Goal: Task Accomplishment & Management: Manage account settings

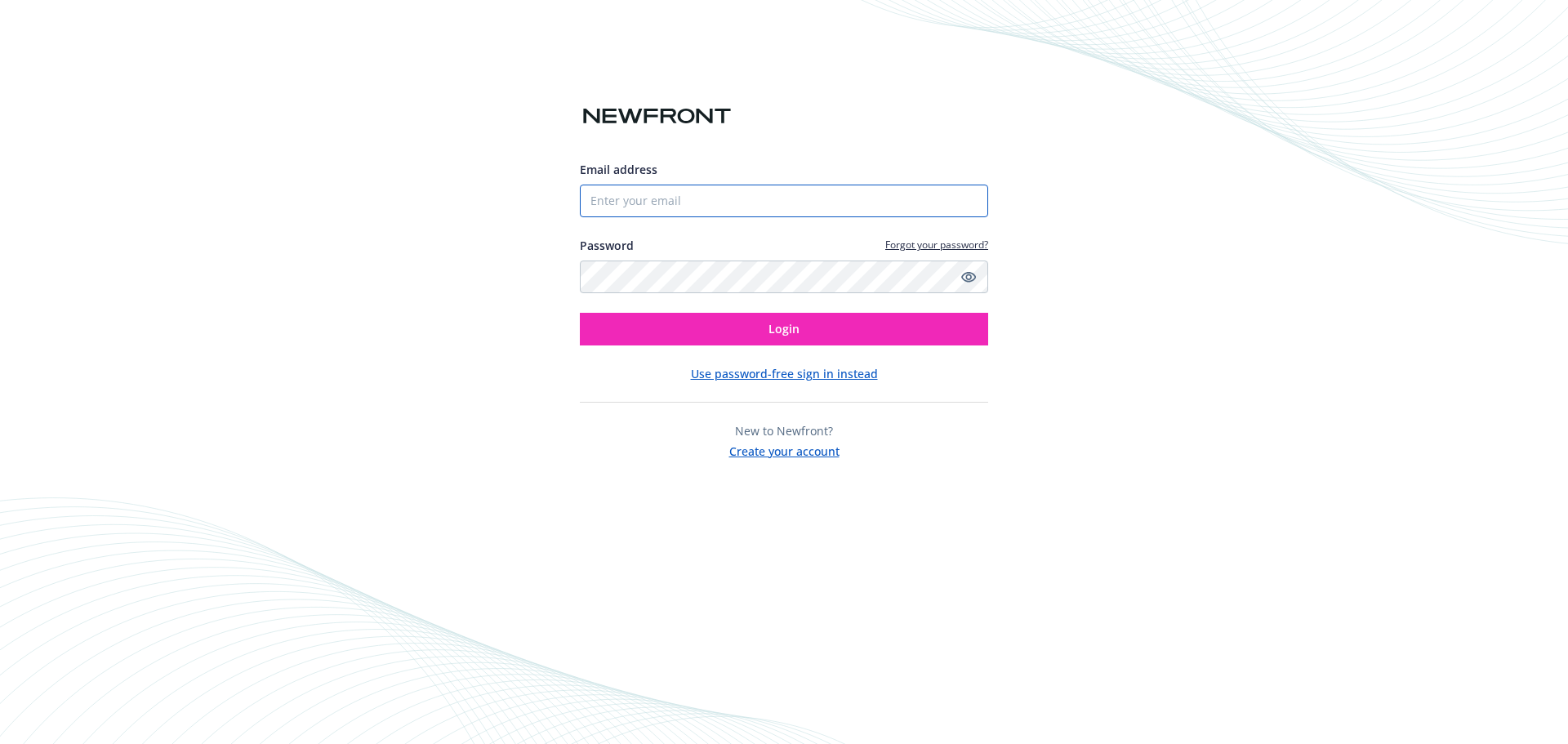
click at [650, 204] on input "Email address" at bounding box center [784, 201] width 408 height 33
type input "[PERSON_NAME][EMAIL_ADDRESS][PERSON_NAME][DOMAIN_NAME]"
click at [580, 313] on button "Login" at bounding box center [784, 329] width 408 height 33
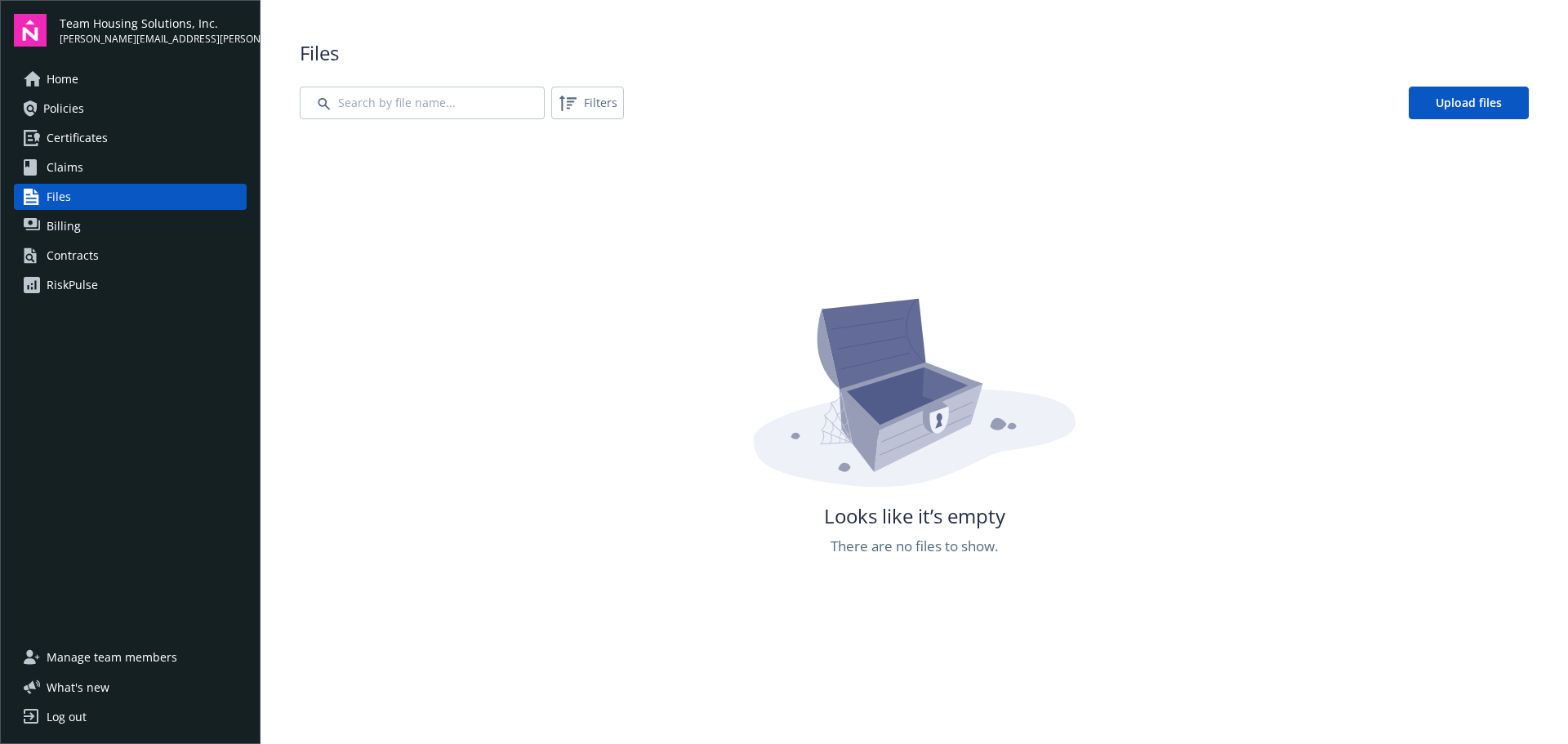
click at [113, 84] on link "Home" at bounding box center [130, 79] width 233 height 26
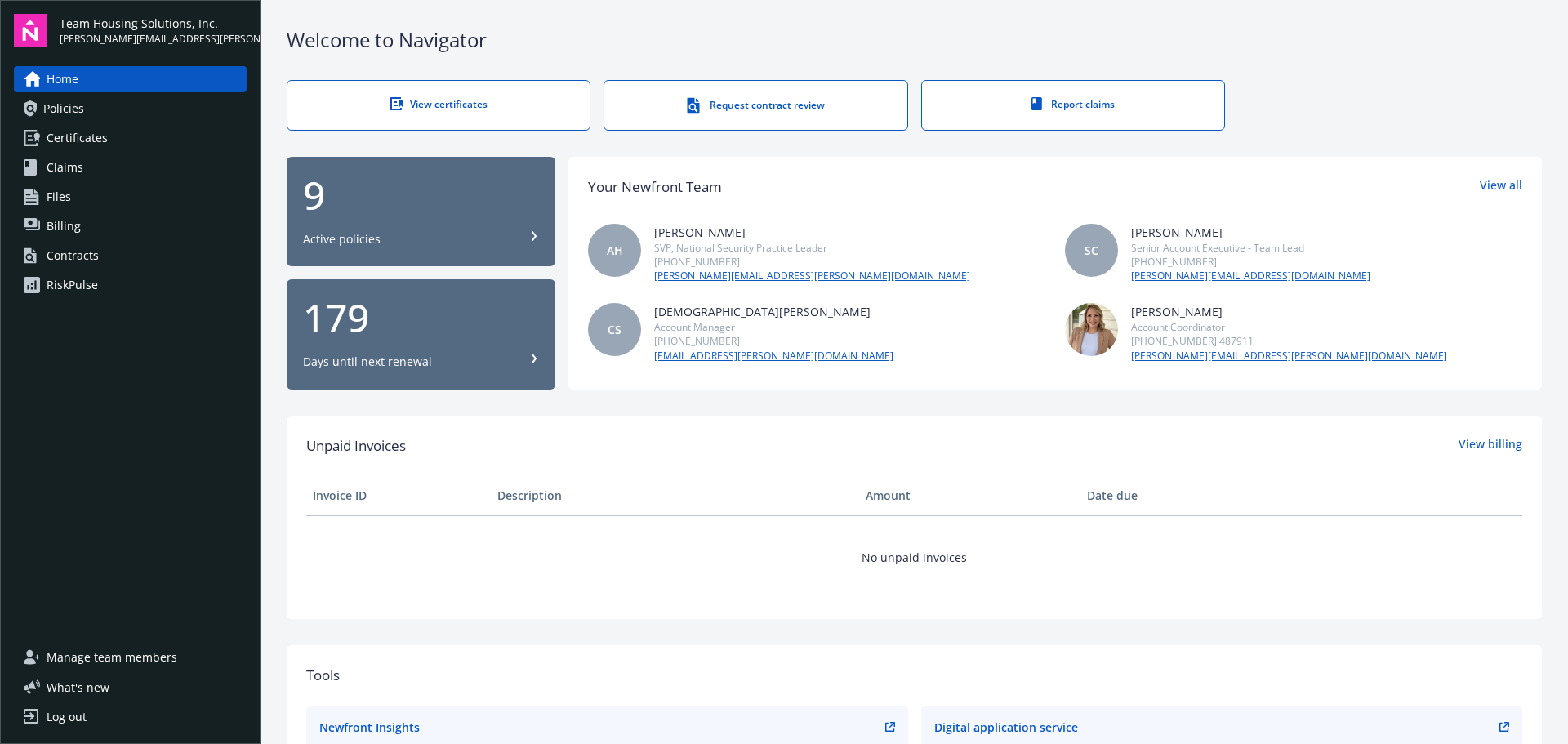
click at [159, 658] on span "Manage team members" at bounding box center [112, 658] width 130 height 26
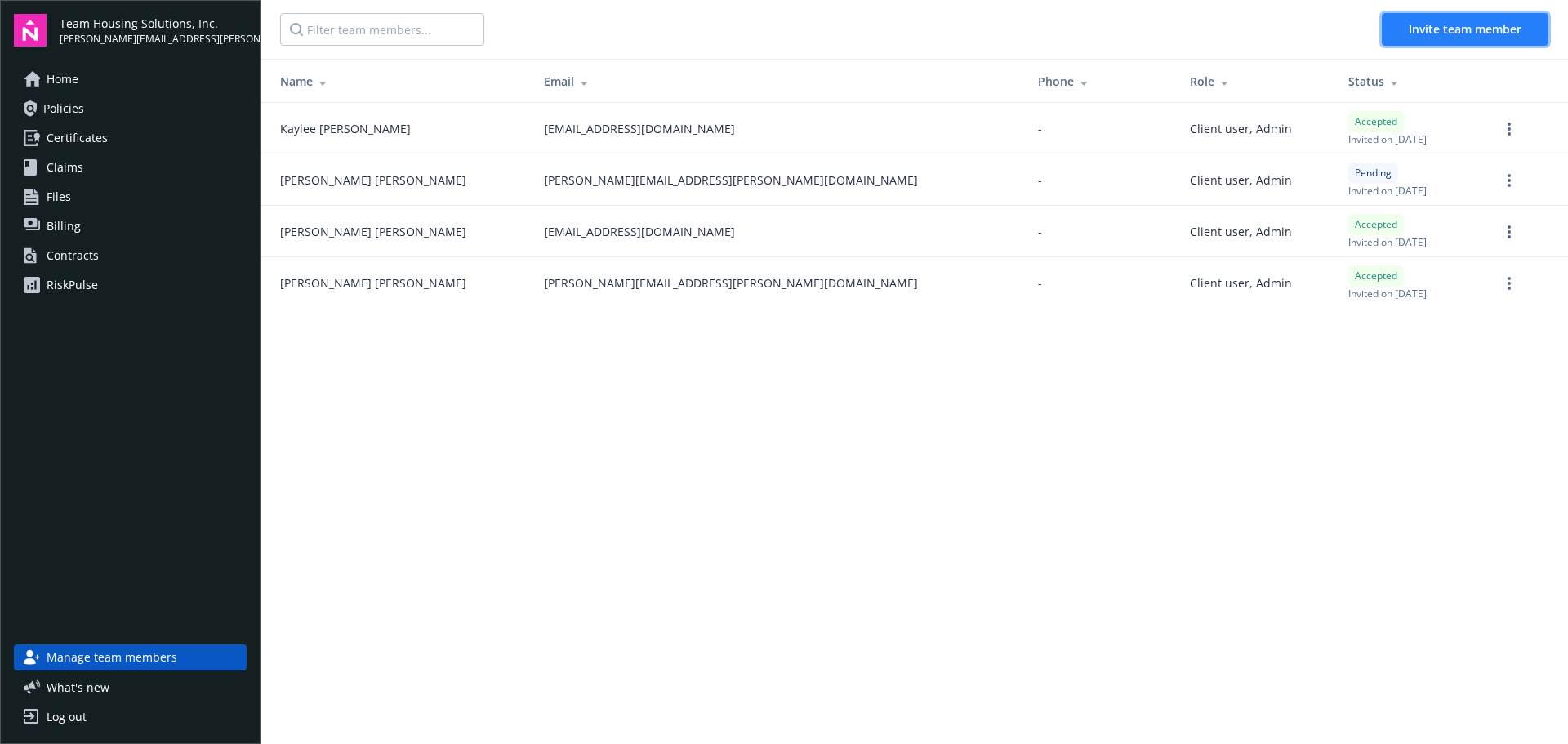
click at [1409, 34] on span "Invite team member" at bounding box center [1465, 29] width 113 height 15
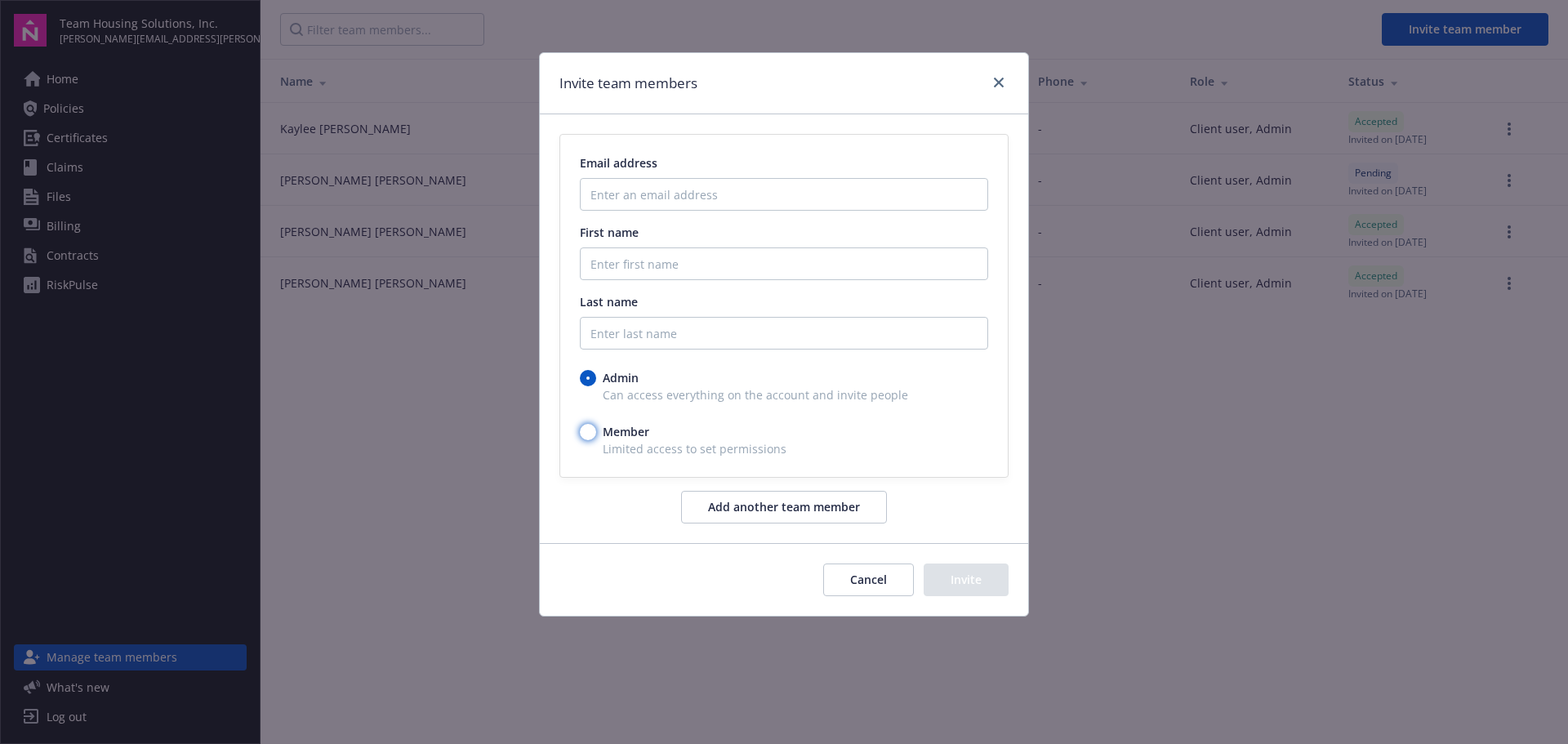
click at [588, 436] on input "Member" at bounding box center [588, 431] width 16 height 16
radio input "true"
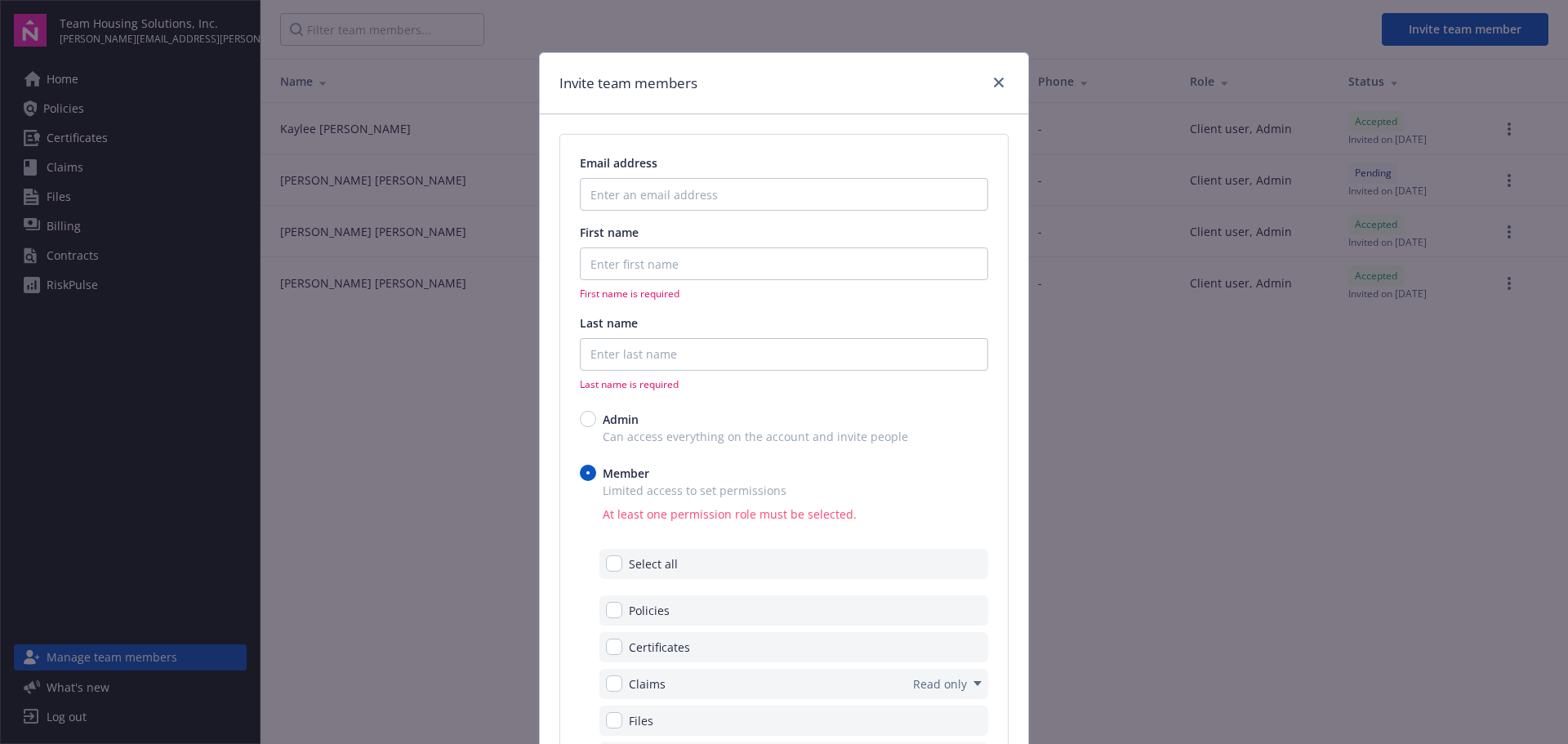
click at [1110, 471] on div "Invite team members Email address First name First name is required Last name L…" at bounding box center [784, 372] width 1568 height 744
click at [989, 81] on link "close" at bounding box center [999, 82] width 19 height 19
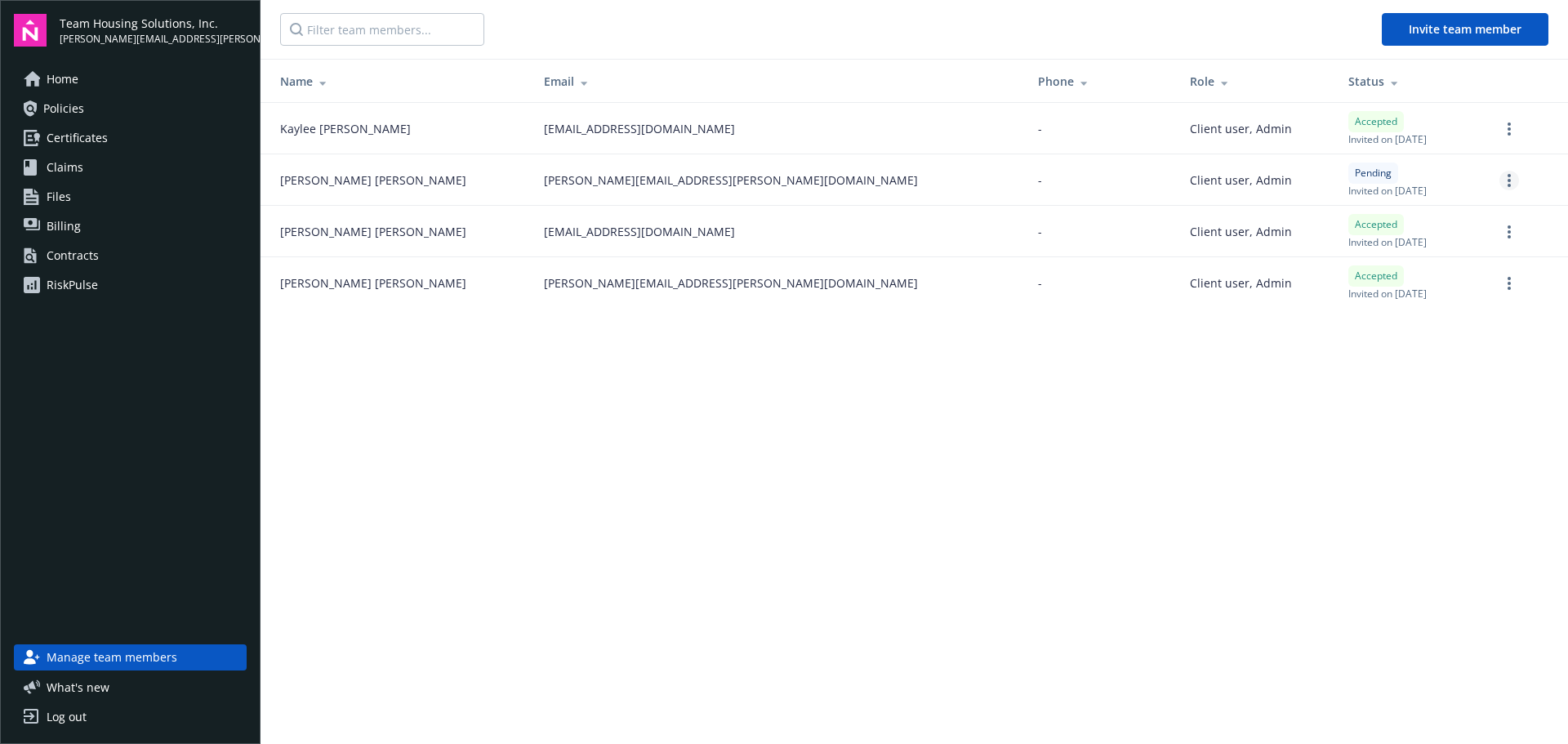
click at [1510, 184] on circle "more" at bounding box center [1510, 186] width 3 height 3
click at [967, 447] on main "Invite team member Name Email Phone Role Status [PERSON_NAME] [EMAIL_ADDRESS][D…" at bounding box center [915, 372] width 1308 height 744
click at [1487, 23] on span "Invite team member" at bounding box center [1465, 29] width 113 height 15
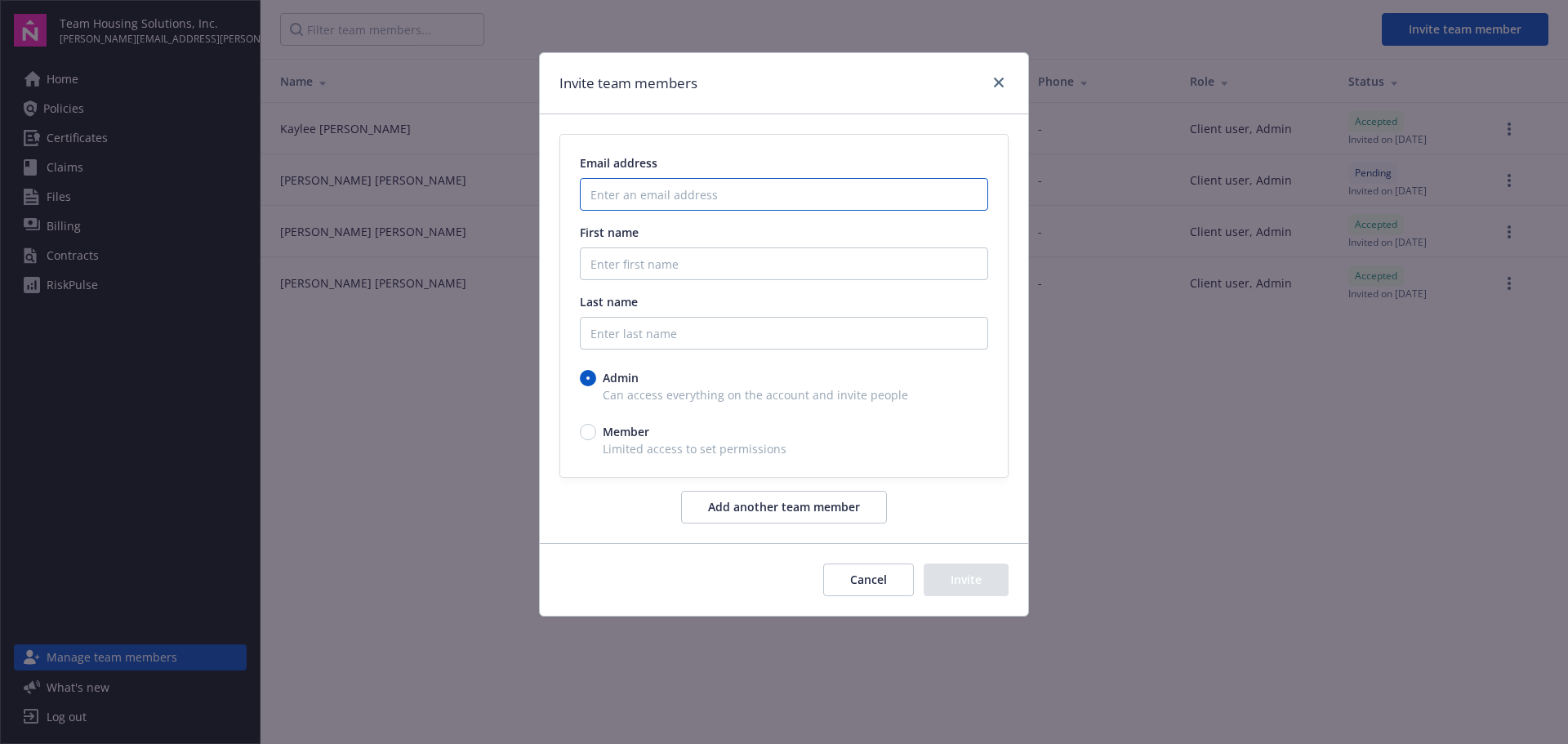
click at [664, 194] on input "Enter an email address" at bounding box center [784, 194] width 408 height 33
paste input "[PERSON_NAME][EMAIL_ADDRESS][PERSON_NAME][DOMAIN_NAME]"
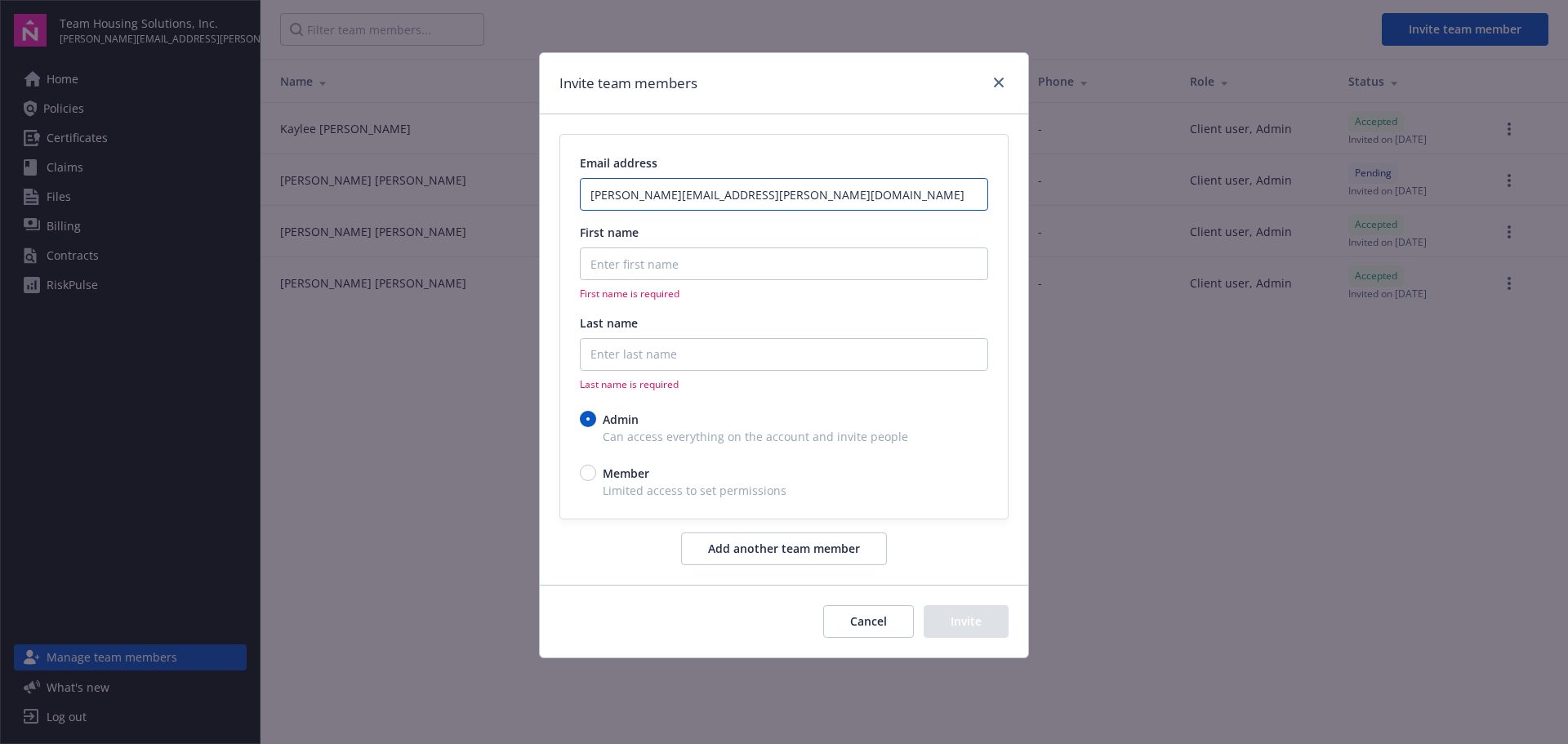
type input "[PERSON_NAME][EMAIL_ADDRESS][PERSON_NAME][DOMAIN_NAME]"
click at [633, 272] on input "First name" at bounding box center [784, 264] width 408 height 33
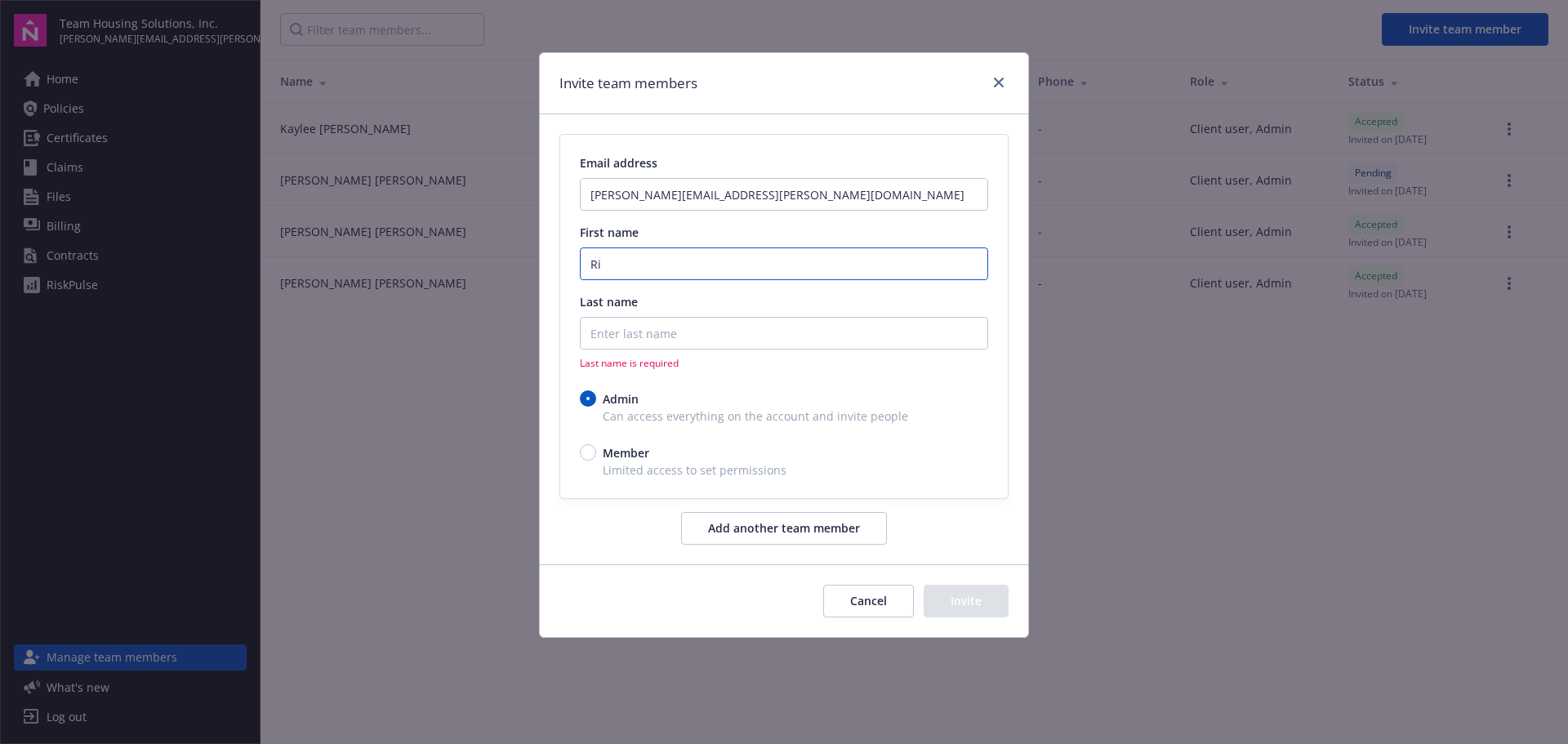
type input "R"
type input "[PERSON_NAME]"
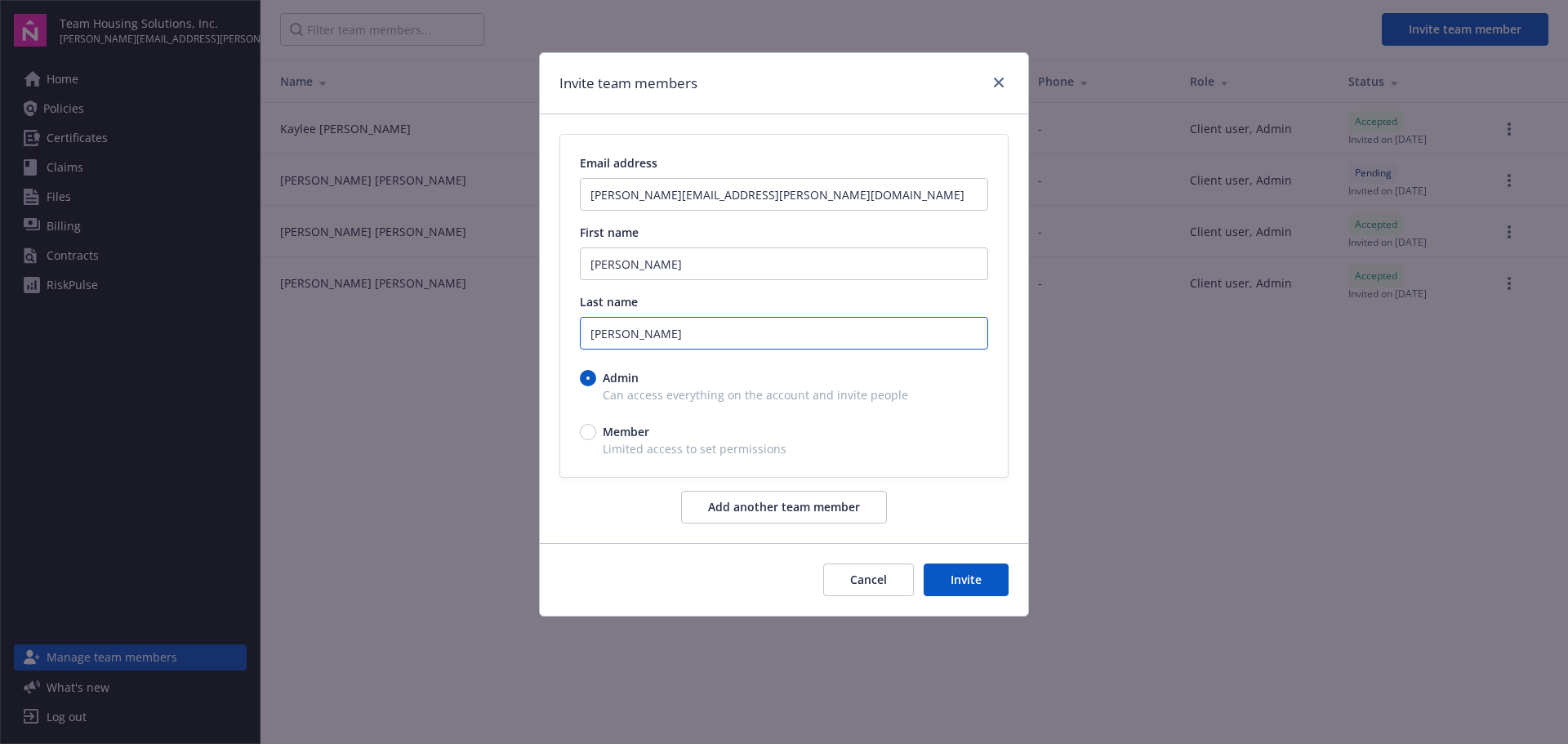
type input "[PERSON_NAME]"
drag, startPoint x: 588, startPoint y: 434, endPoint x: 563, endPoint y: 438, distance: 25.3
click at [590, 434] on input "Member" at bounding box center [588, 431] width 16 height 16
radio input "true"
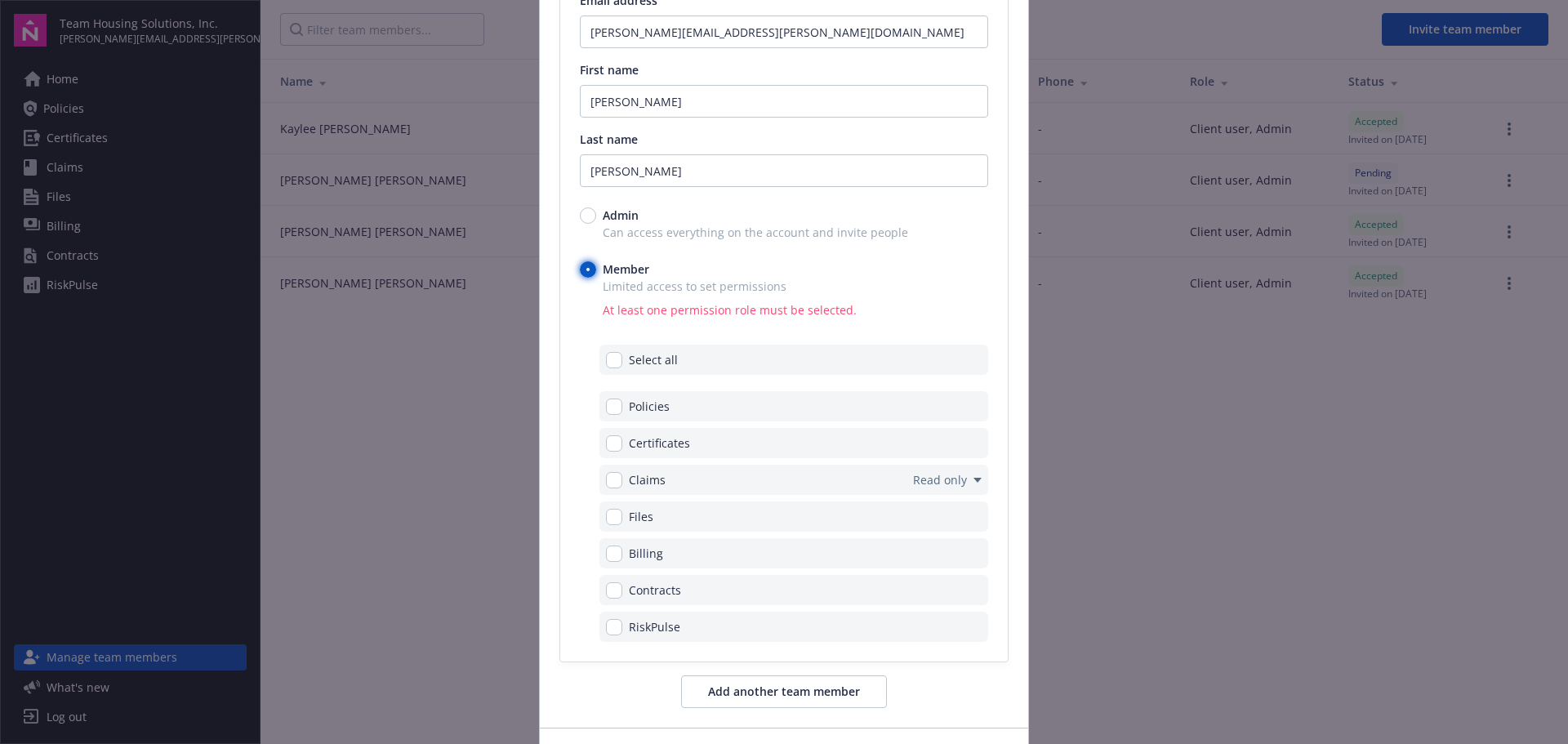
scroll to position [164, 0]
click at [606, 406] on input "checkbox" at bounding box center [613, 406] width 16 height 16
checkbox input "true"
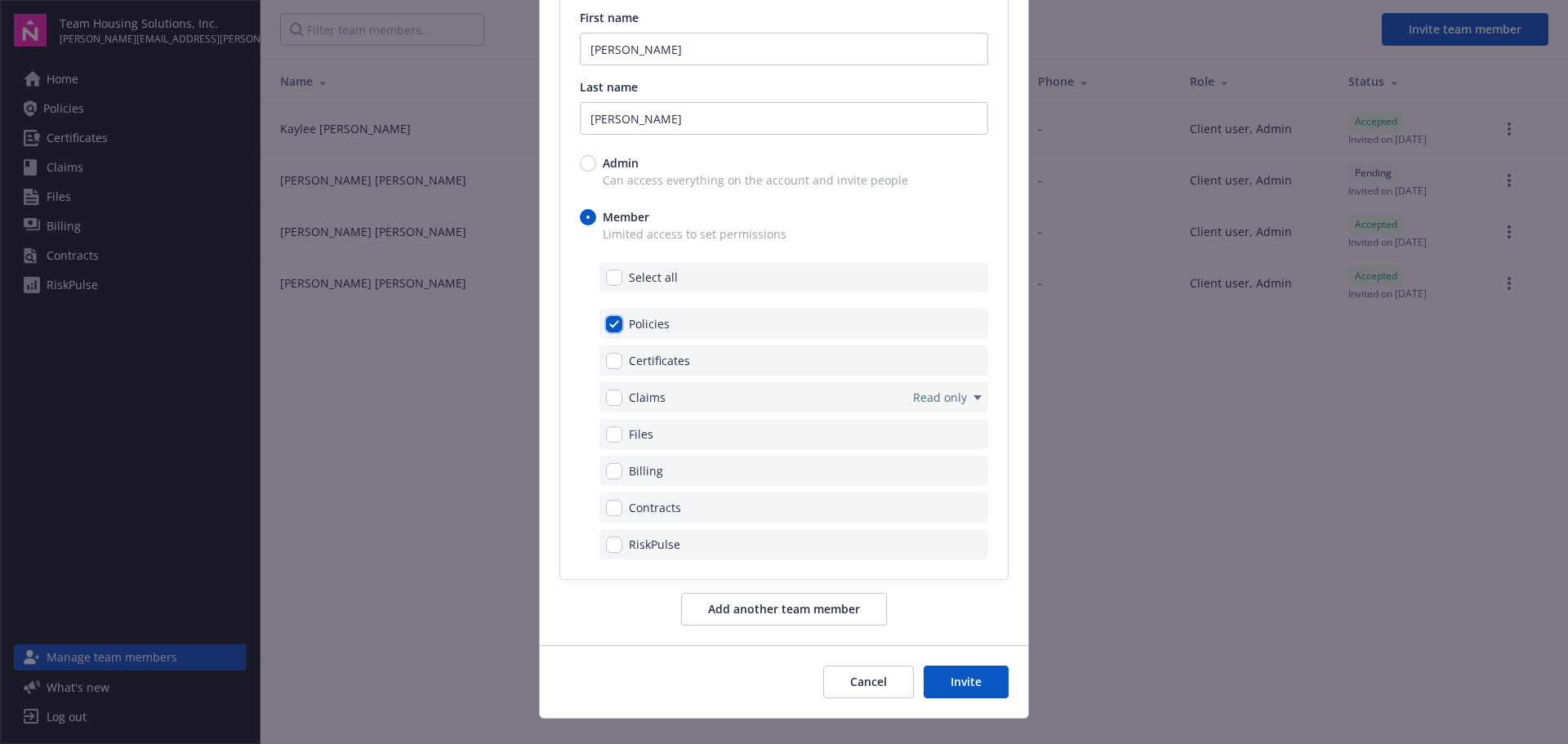
scroll to position [242, 0]
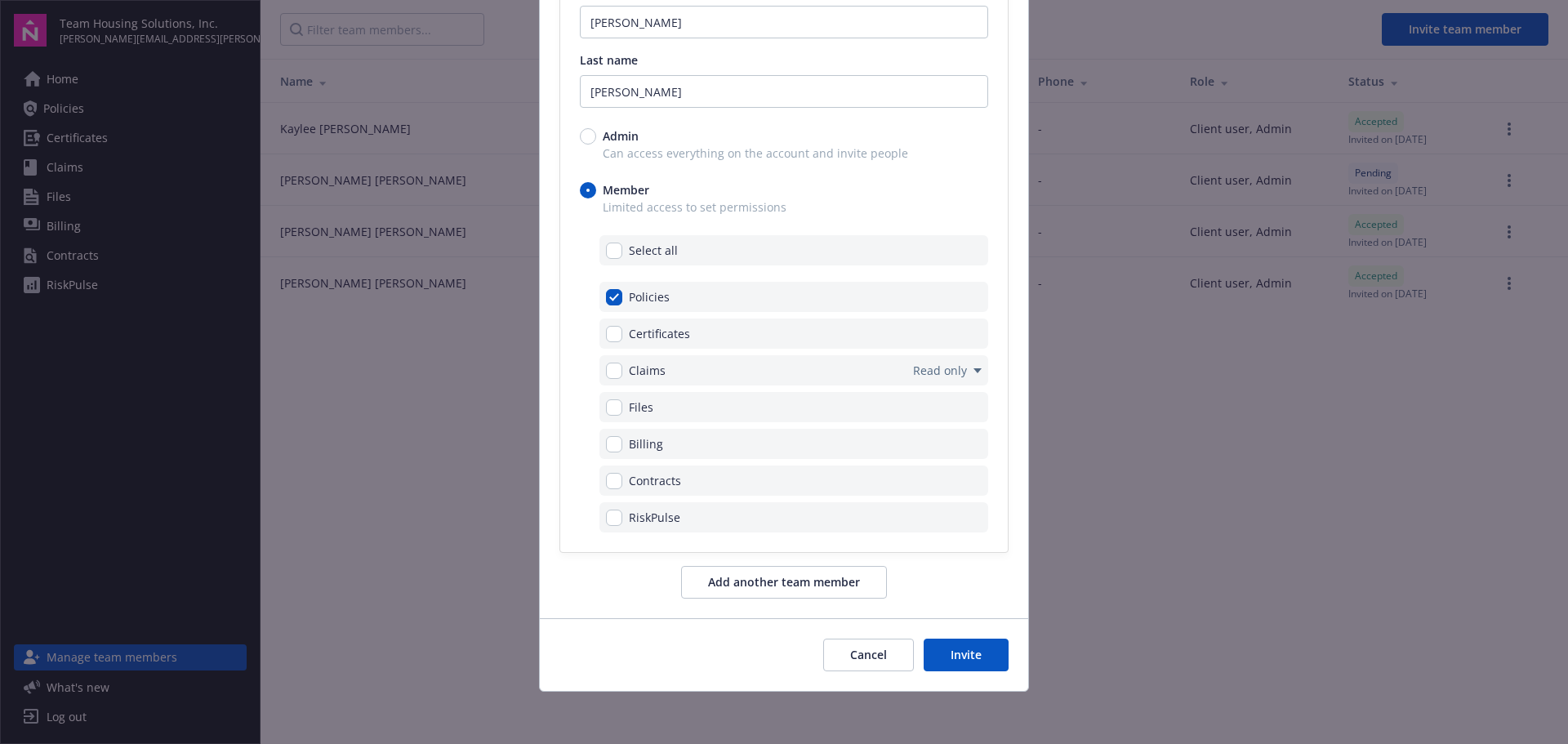
drag, startPoint x: 972, startPoint y: 657, endPoint x: 706, endPoint y: 586, distance: 275.3
click at [706, 586] on form "Email address [PERSON_NAME][EMAIL_ADDRESS][PERSON_NAME][DOMAIN_NAME] First name…" at bounding box center [784, 282] width 489 height 819
click at [968, 663] on button "Invite" at bounding box center [966, 655] width 85 height 33
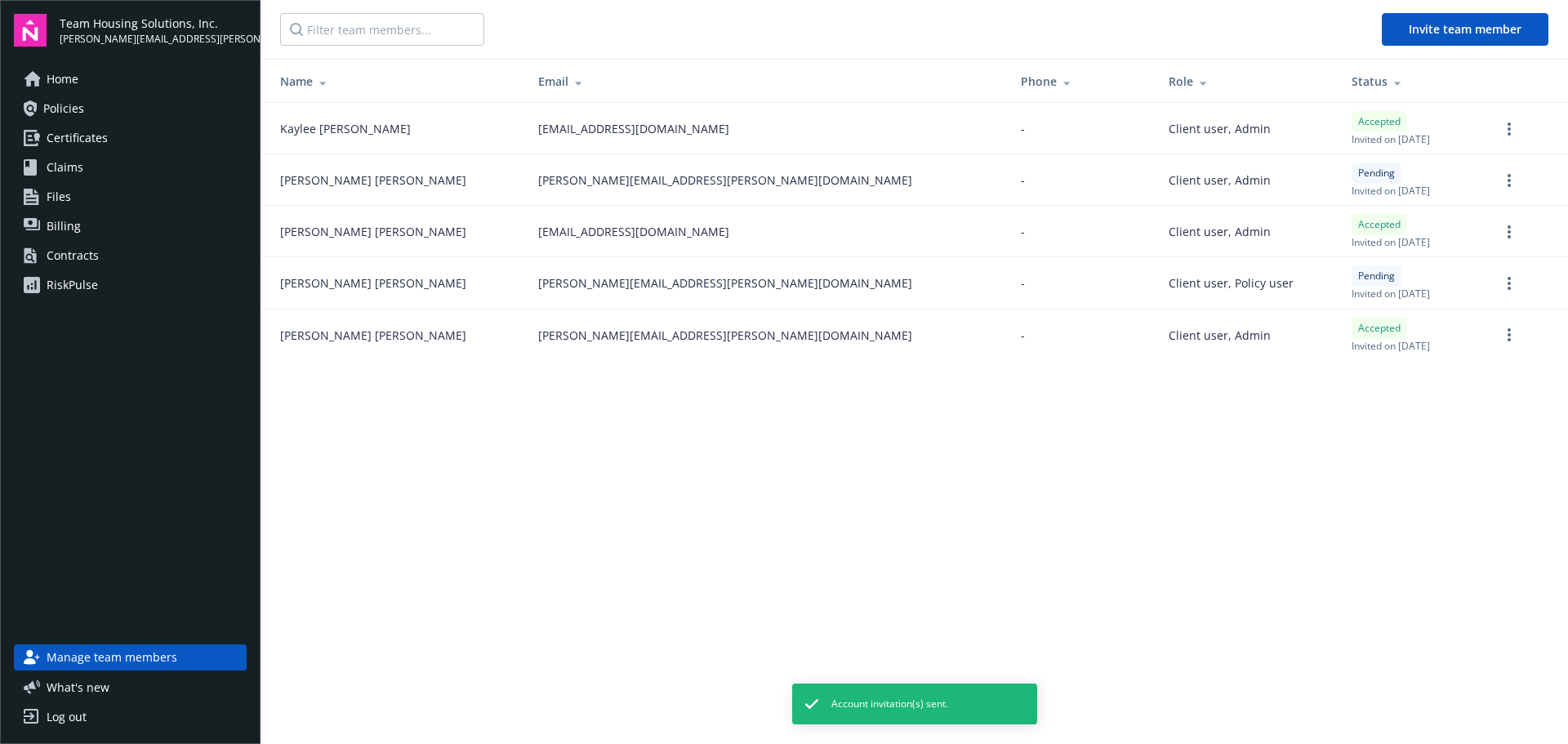
click at [885, 475] on main "Invite team member Name Email Phone Role Status [PERSON_NAME] [EMAIL_ADDRESS][D…" at bounding box center [915, 372] width 1308 height 744
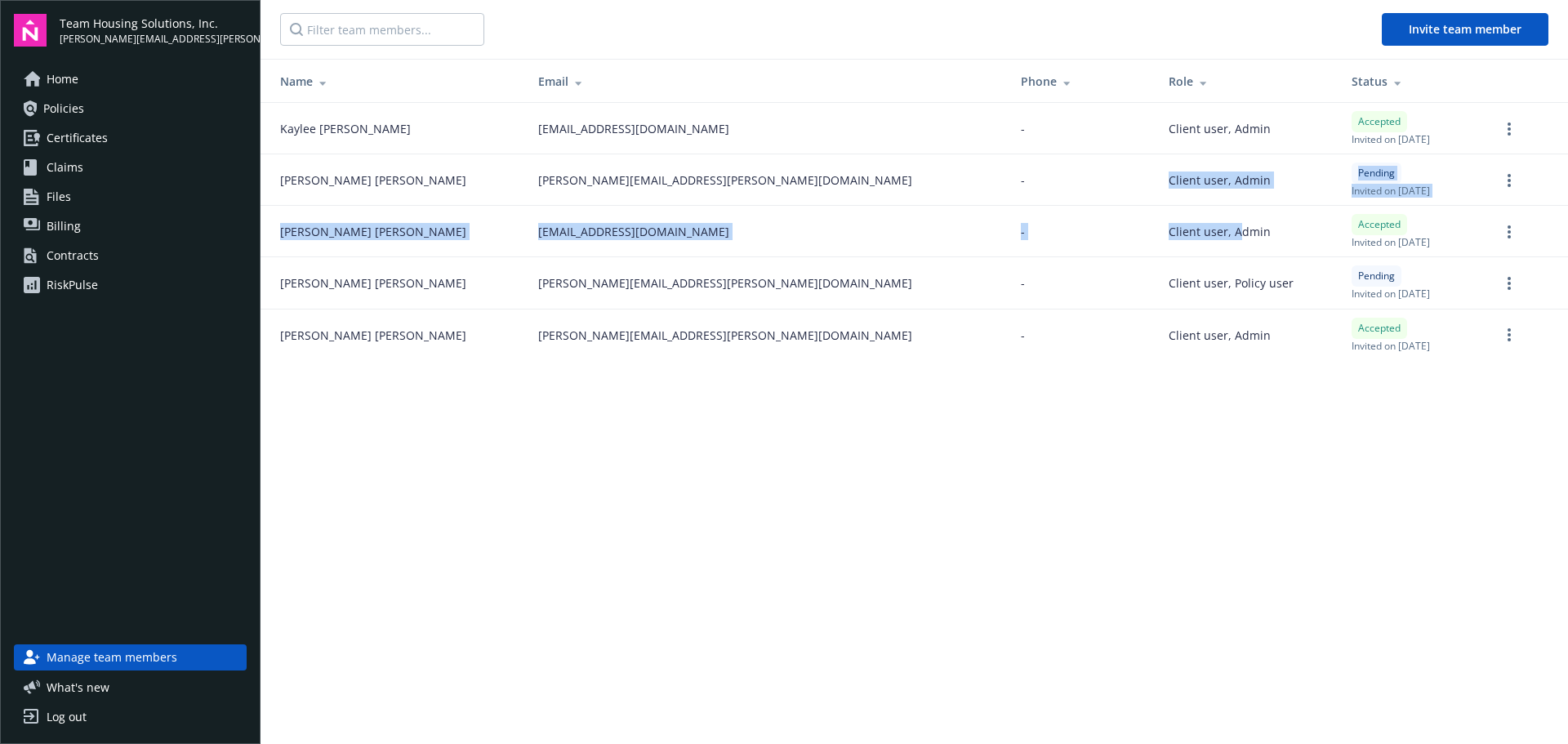
drag, startPoint x: 1013, startPoint y: 178, endPoint x: 1079, endPoint y: 254, distance: 100.7
click at [1083, 249] on tbody "[PERSON_NAME] [EMAIL_ADDRESS][DOMAIN_NAME] - Client user, Admin Accepted Invite…" at bounding box center [915, 231] width 1308 height 258
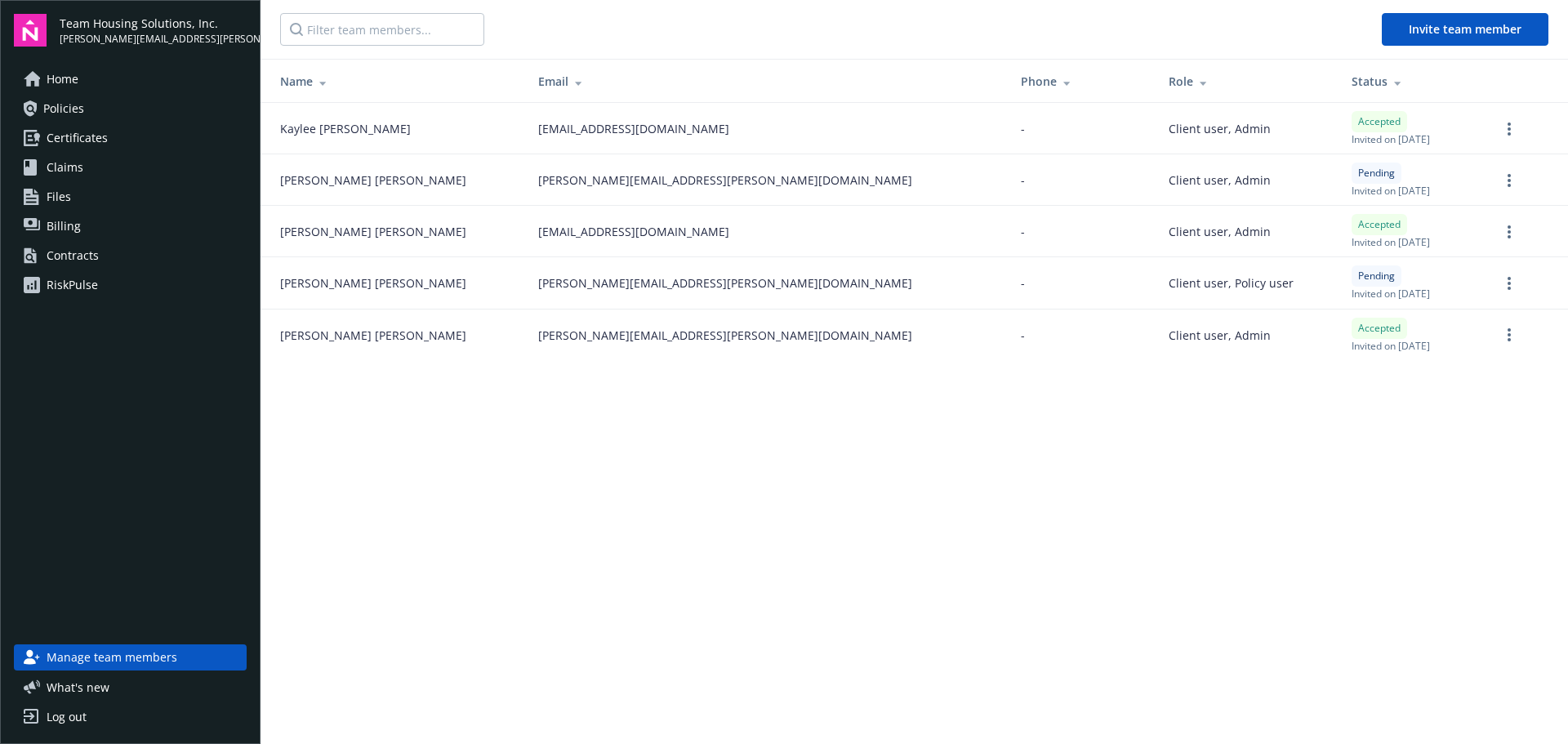
click at [849, 447] on main "Invite team member Name Email Phone Role Status [PERSON_NAME] [EMAIL_ADDRESS][D…" at bounding box center [915, 372] width 1308 height 744
click at [1504, 37] on button "Invite team member" at bounding box center [1465, 29] width 167 height 33
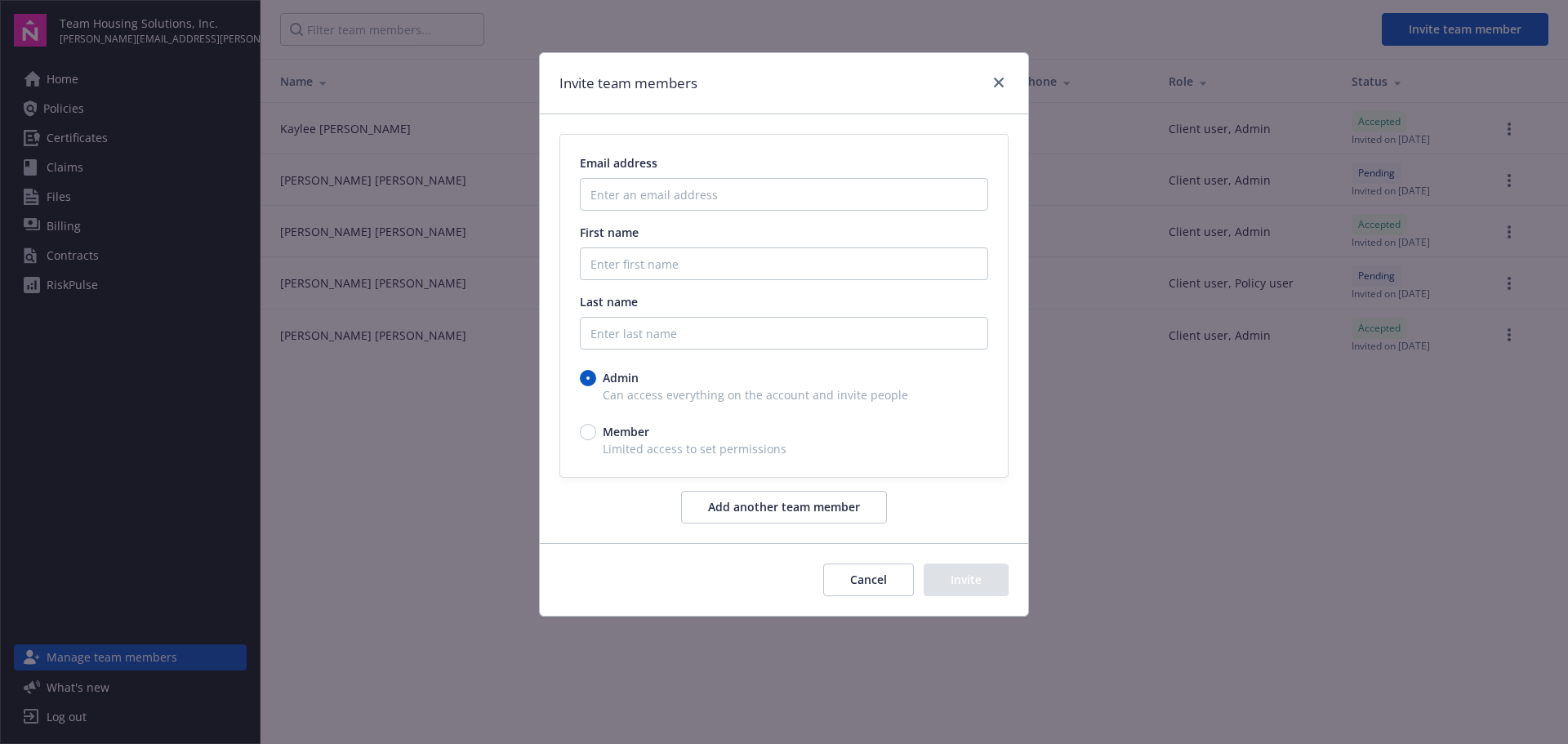
click at [1198, 494] on div "Invite team members Email address First name Last name Admin Can access everyth…" at bounding box center [784, 372] width 1568 height 744
click at [854, 590] on button "Cancel" at bounding box center [868, 580] width 91 height 33
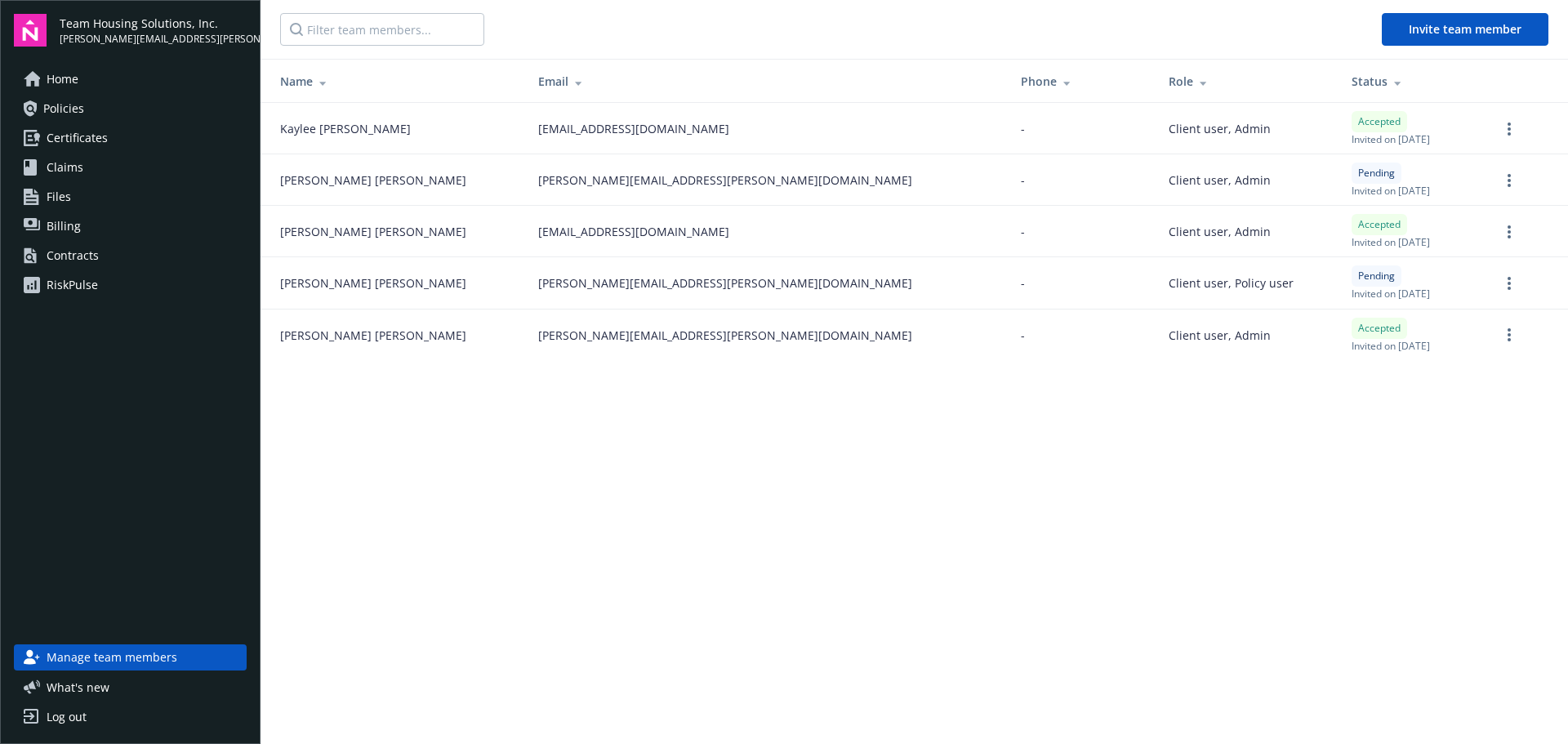
click at [544, 527] on main "Invite team member Name Email Phone Role Status [PERSON_NAME] [EMAIL_ADDRESS][D…" at bounding box center [915, 372] width 1308 height 744
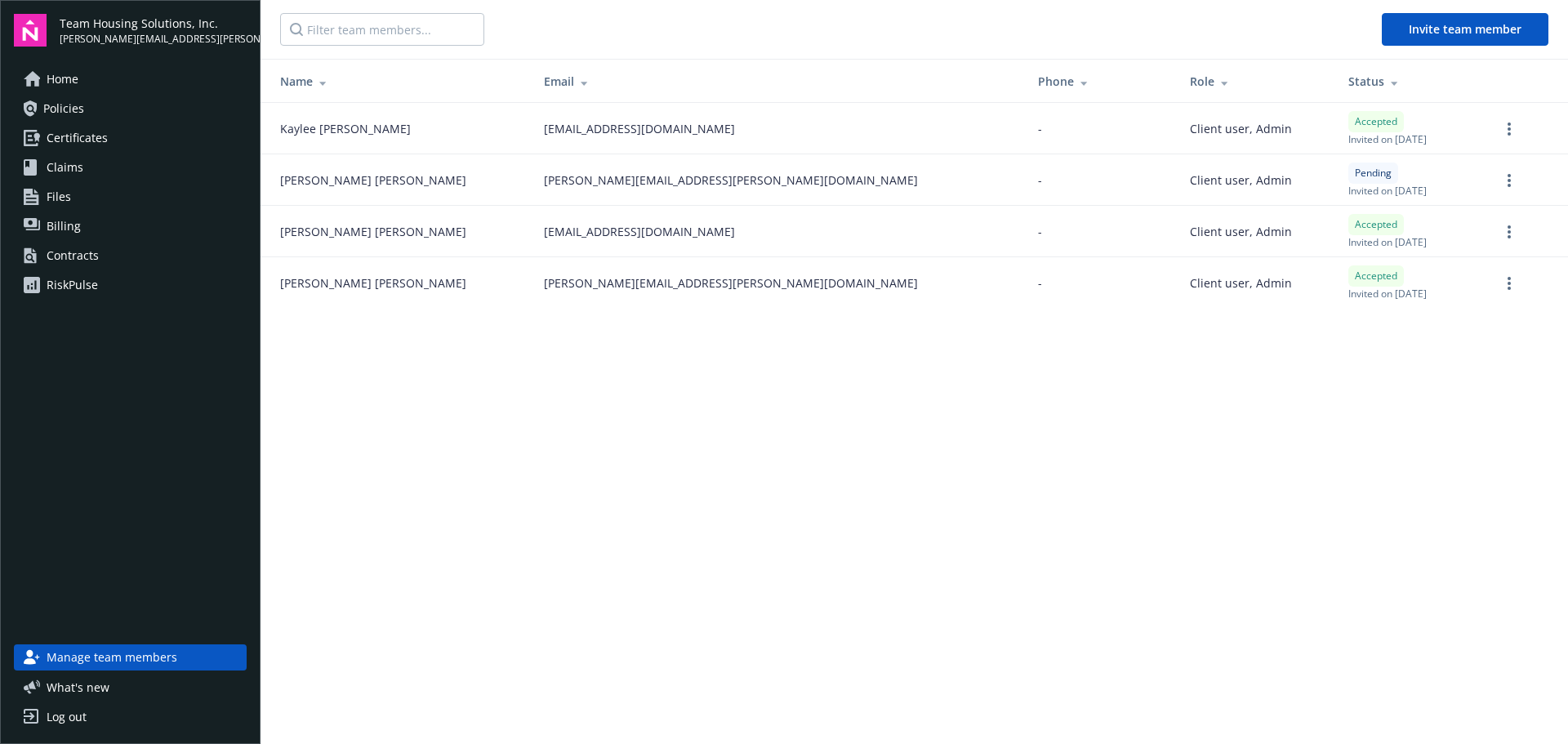
click at [108, 197] on link "Files" at bounding box center [130, 197] width 233 height 26
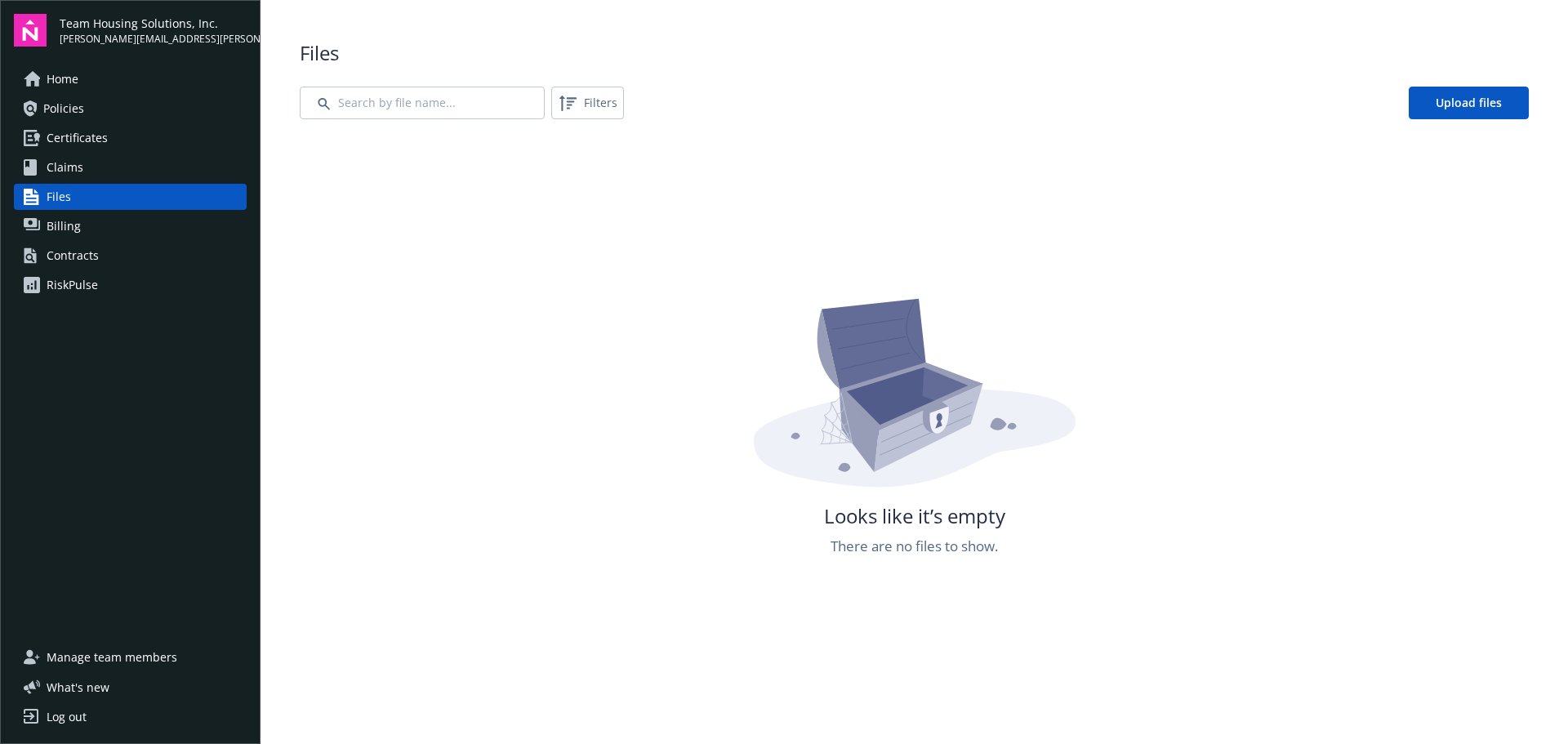
click at [108, 172] on link "Claims" at bounding box center [130, 167] width 233 height 26
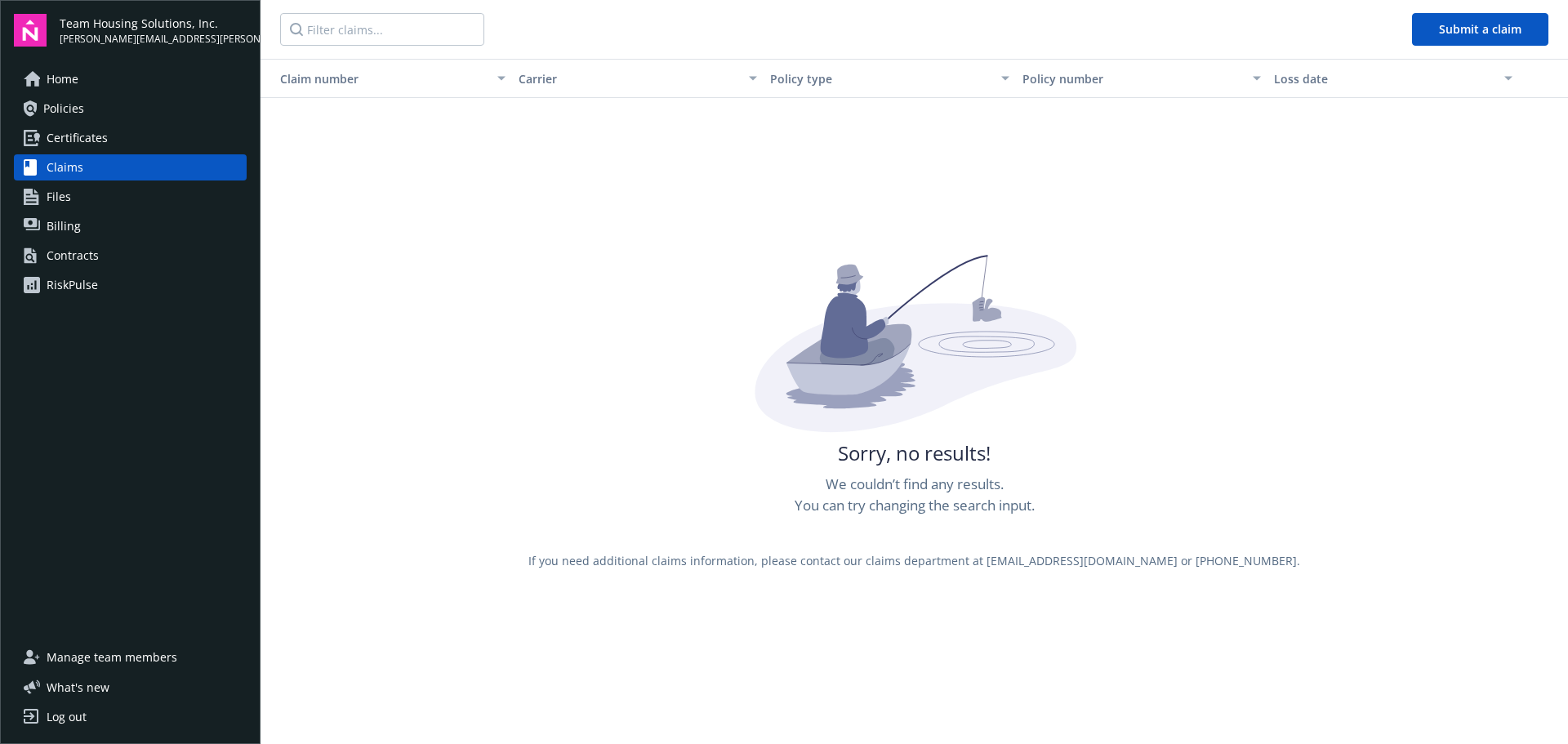
click at [108, 136] on link "Certificates" at bounding box center [130, 138] width 233 height 26
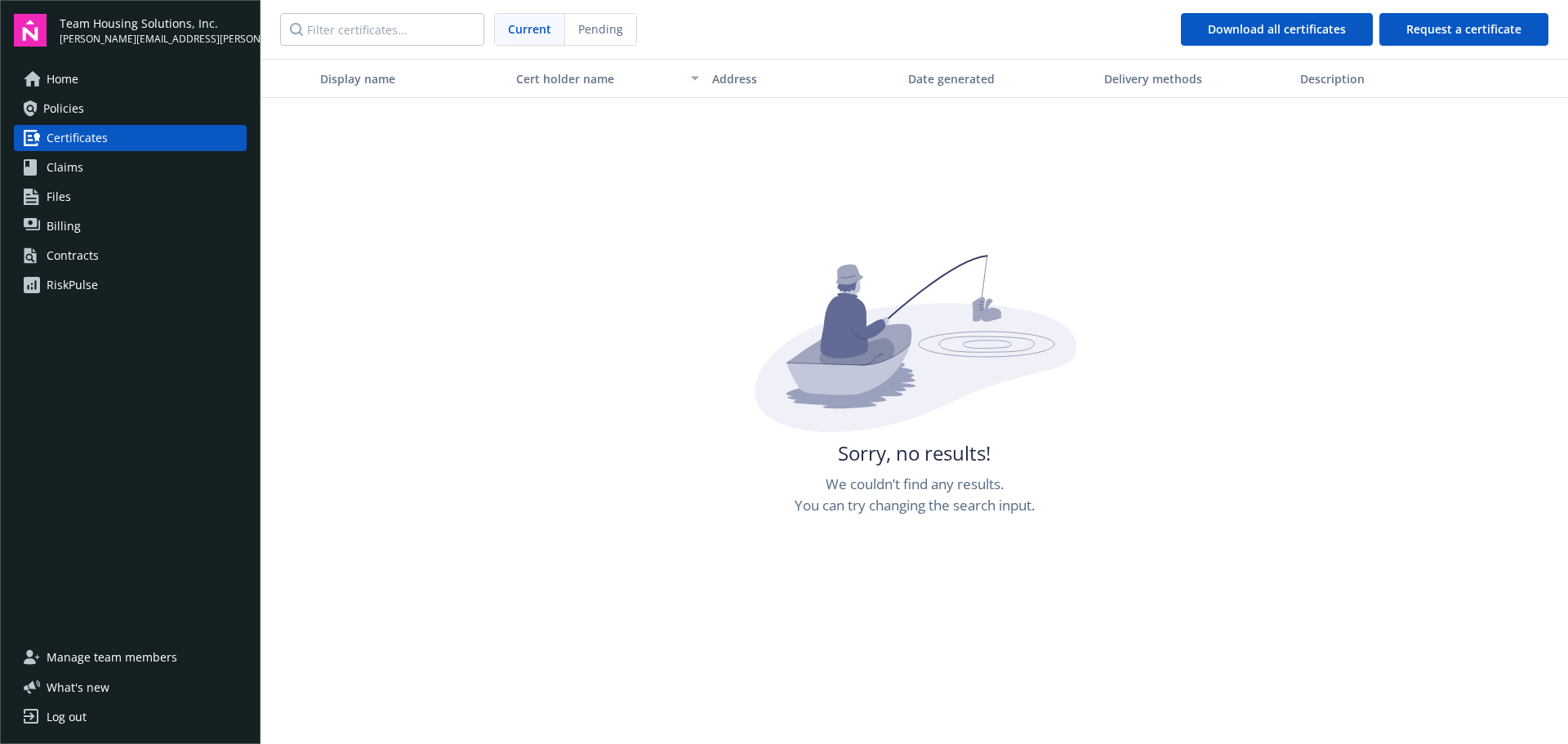
click at [106, 112] on link "Policies" at bounding box center [130, 108] width 233 height 26
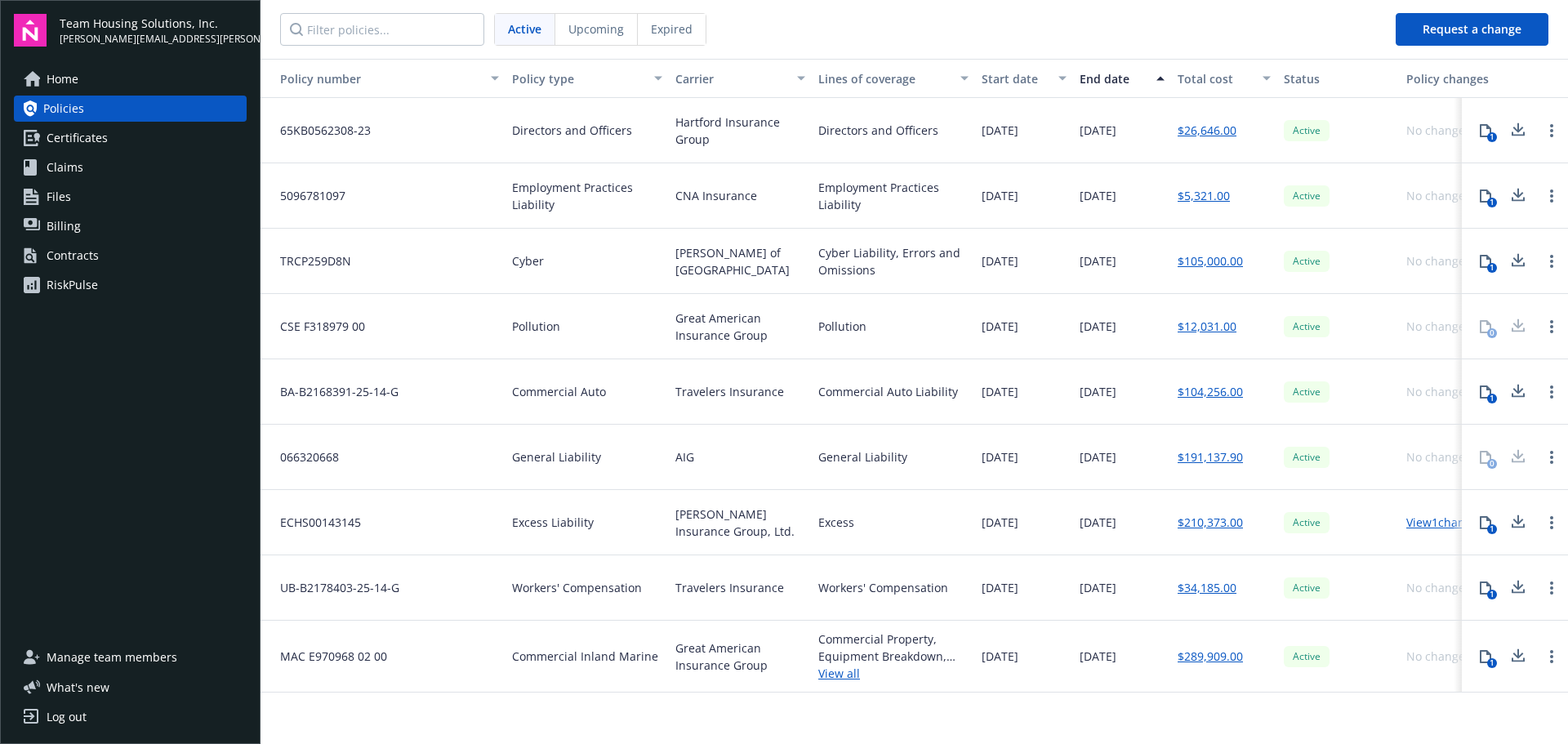
click at [71, 234] on span "Billing" at bounding box center [64, 226] width 34 height 26
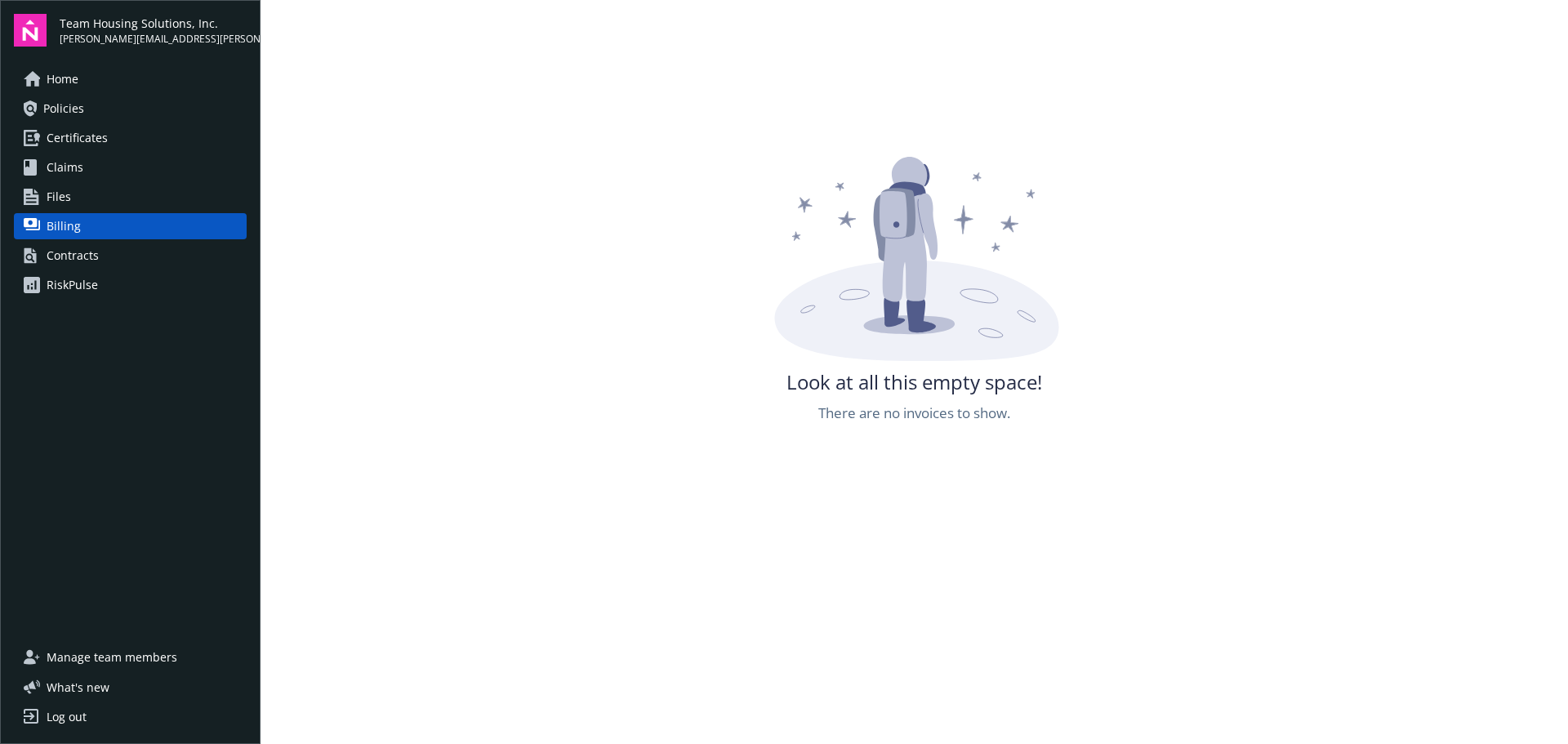
click at [75, 252] on div "Contracts" at bounding box center [73, 255] width 53 height 26
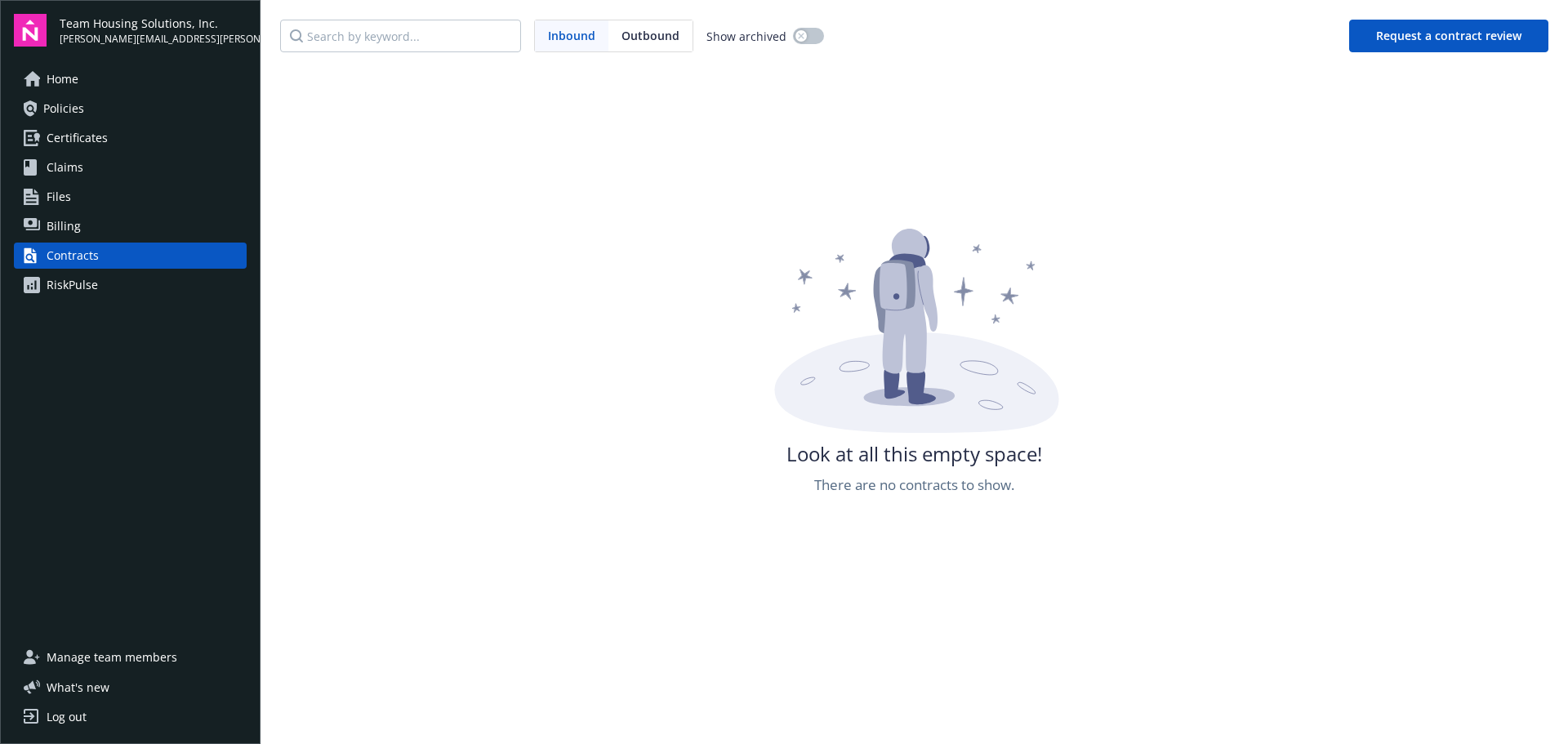
click at [119, 286] on link "RiskPulse" at bounding box center [130, 285] width 233 height 26
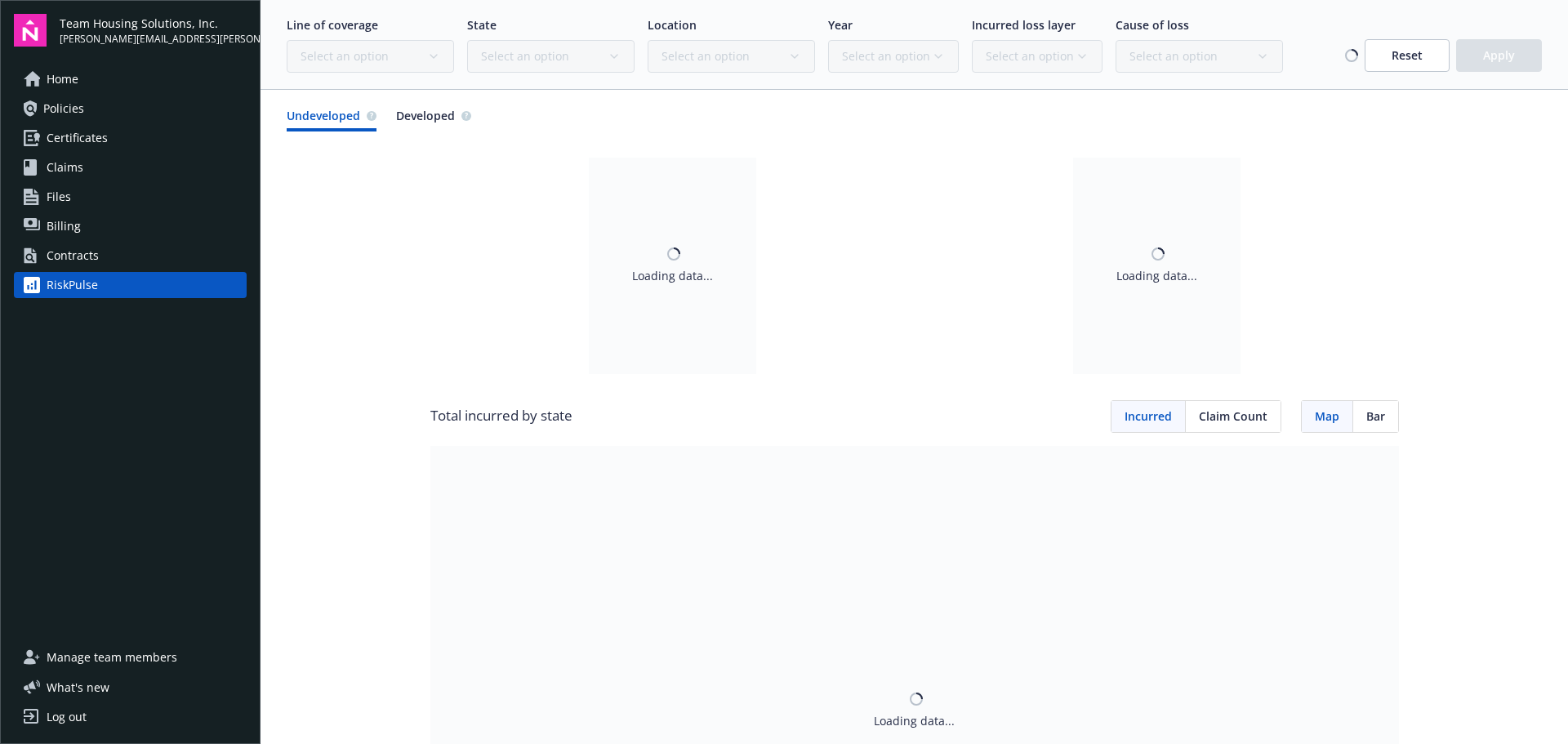
click at [91, 90] on link "Home" at bounding box center [130, 79] width 233 height 26
